Goal: Task Accomplishment & Management: Complete application form

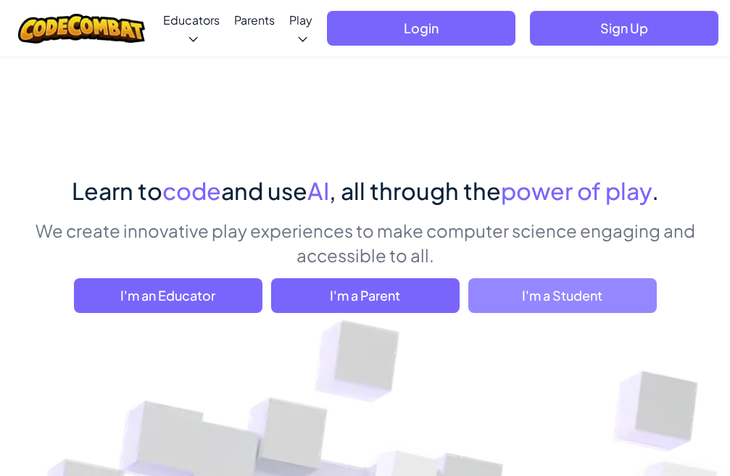
click at [534, 291] on span "I'm a Student" at bounding box center [562, 295] width 188 height 35
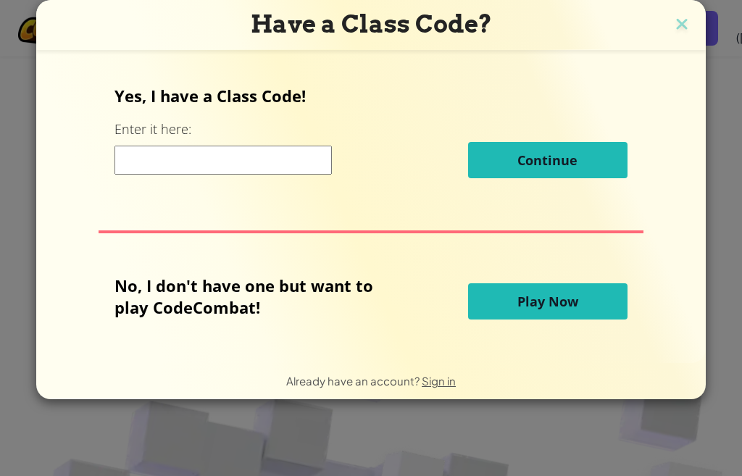
click at [284, 168] on input at bounding box center [222, 160] width 217 height 29
type input "FindPushPan"
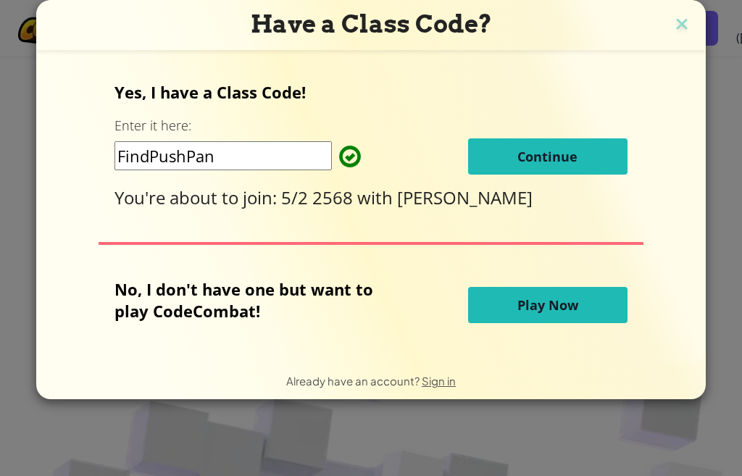
click at [527, 163] on span "Continue" at bounding box center [547, 156] width 60 height 17
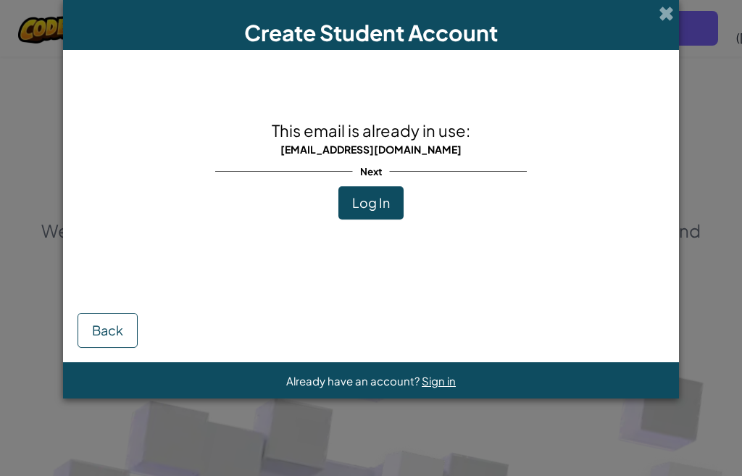
click at [336, 220] on div "This email is already in use: [EMAIL_ADDRESS][DOMAIN_NAME] Next Log In" at bounding box center [371, 168] width 312 height 209
click at [354, 210] on span "Log In" at bounding box center [371, 202] width 38 height 17
